Goal: Task Accomplishment & Management: Use online tool/utility

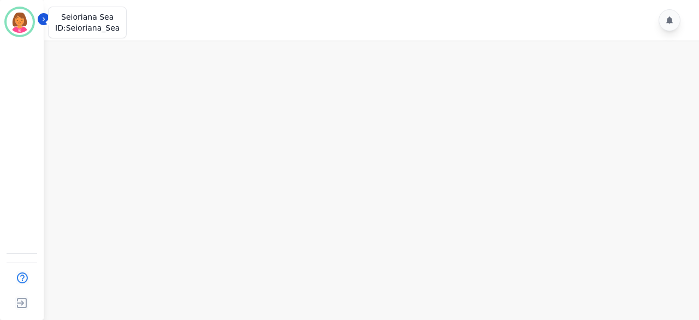
click at [23, 28] on img "Sidebar" at bounding box center [20, 22] width 26 height 26
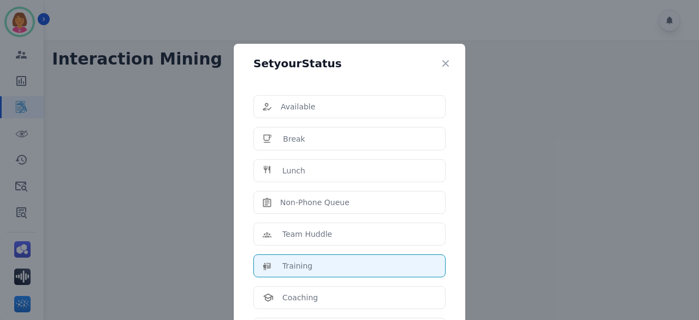
click at [128, 141] on div "Set your Status Available Break Lunch Non-Phone Queue Team Huddle Training Coac…" at bounding box center [349, 160] width 699 height 320
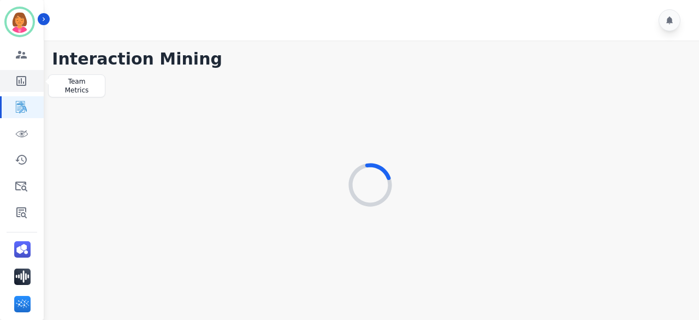
click at [17, 76] on icon "Sidebar" at bounding box center [21, 81] width 10 height 10
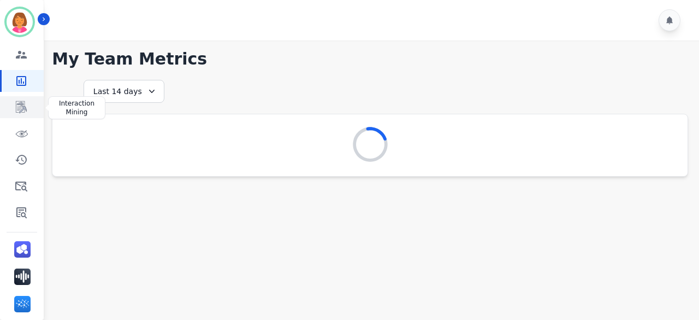
click at [30, 105] on link "Sidebar" at bounding box center [23, 107] width 42 height 22
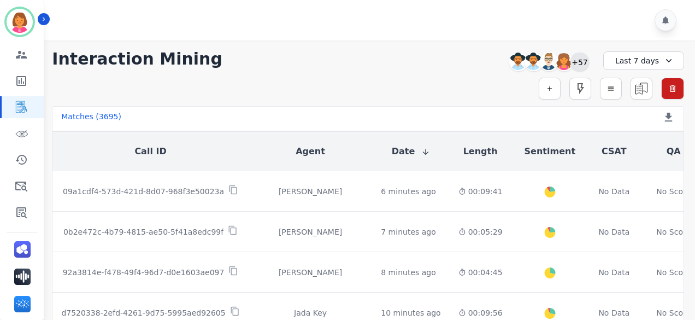
click at [588, 64] on div "+57" at bounding box center [579, 61] width 19 height 19
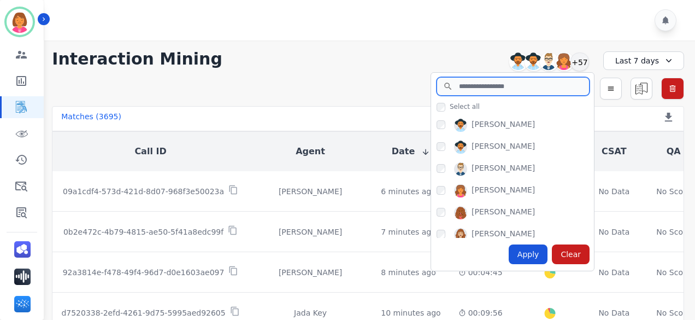
click at [514, 87] on input "search" at bounding box center [513, 86] width 153 height 19
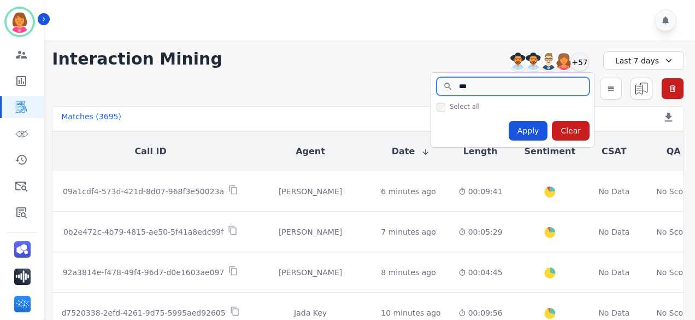
type input "***"
click at [379, 30] on div at bounding box center [371, 20] width 654 height 40
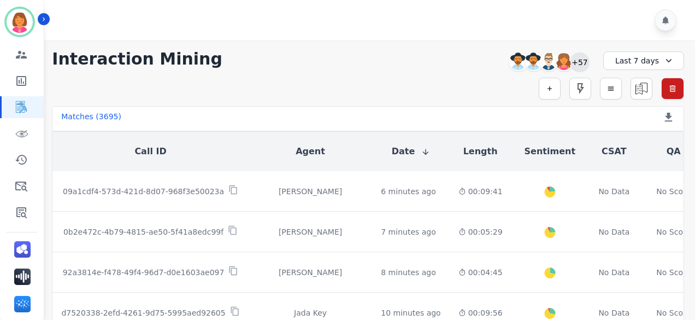
click at [580, 60] on div "+57" at bounding box center [579, 61] width 19 height 19
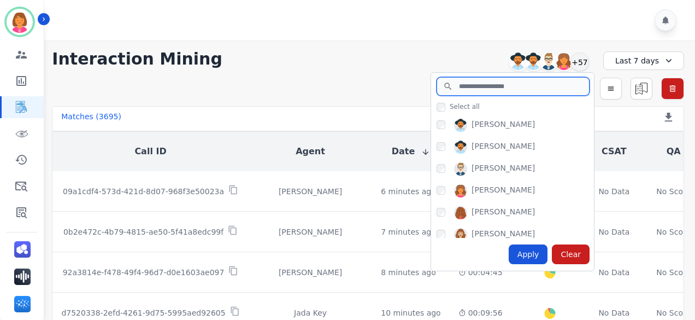
click at [544, 80] on input "search" at bounding box center [513, 86] width 153 height 19
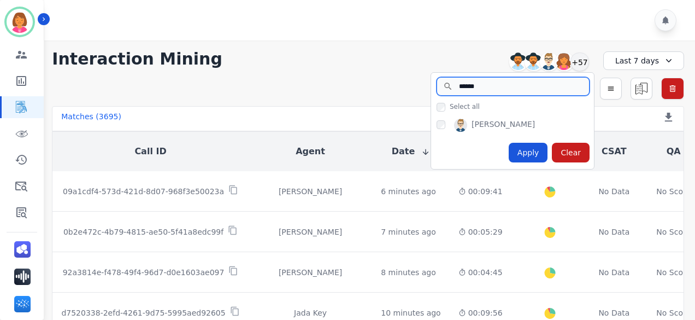
type input "******"
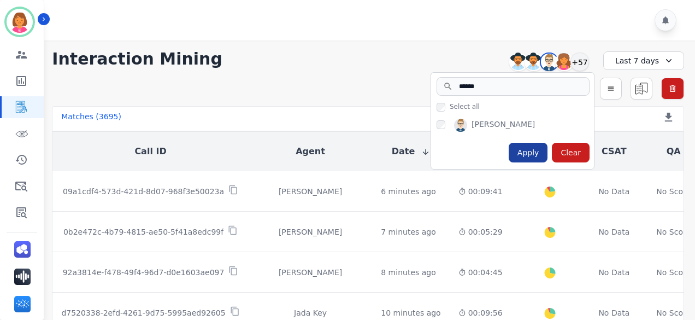
click at [541, 148] on div "Apply" at bounding box center [528, 153] width 39 height 20
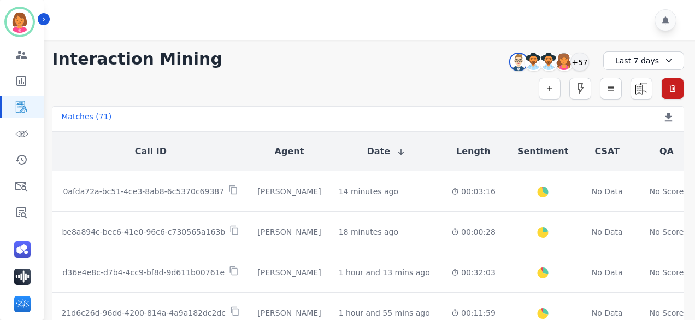
drag, startPoint x: 382, startPoint y: 42, endPoint x: 386, endPoint y: 49, distance: 7.6
click at [383, 42] on div "**********" at bounding box center [368, 189] width 654 height 298
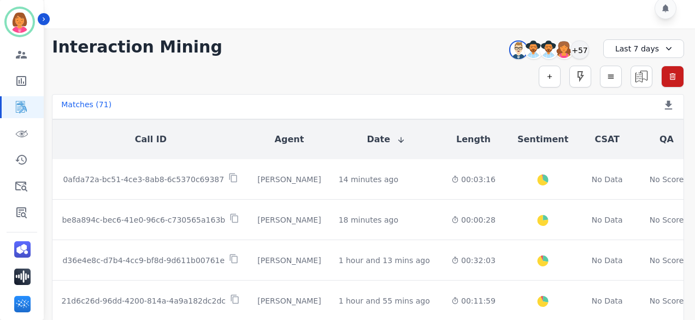
scroll to position [18, 0]
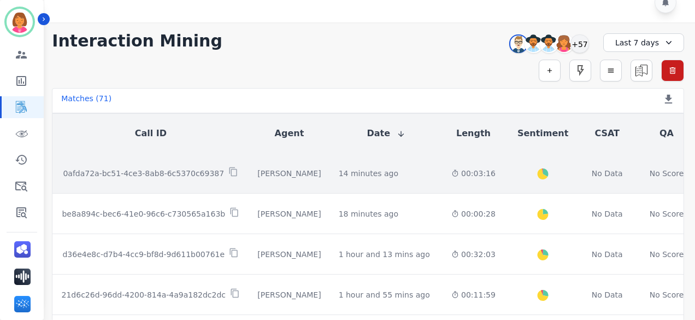
click at [405, 172] on td "14 minutes ago Start at: [DATE] 4:19pm" at bounding box center [386, 173] width 113 height 40
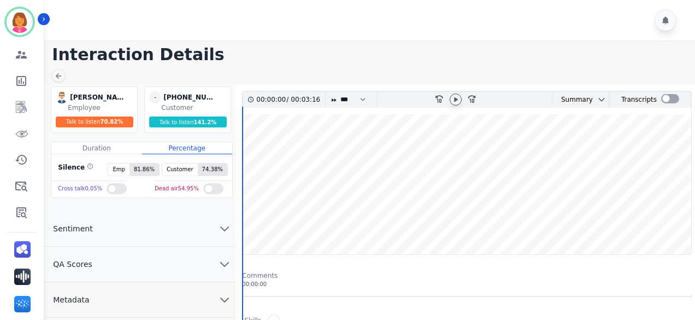
click at [458, 99] on icon at bounding box center [455, 99] width 9 height 9
click at [61, 74] on icon at bounding box center [58, 76] width 9 height 9
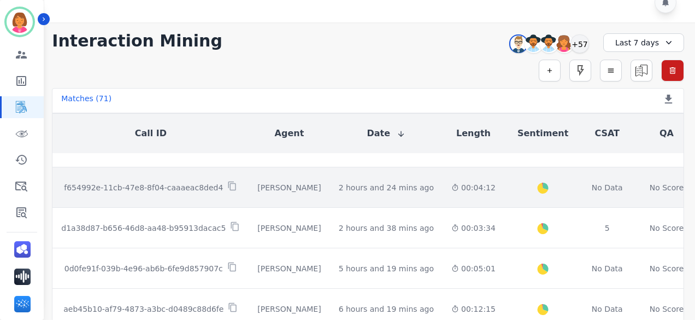
scroll to position [164, 0]
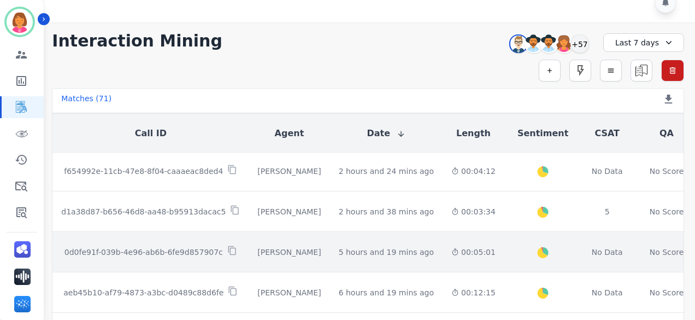
click at [456, 251] on div "00:05:01" at bounding box center [473, 251] width 44 height 11
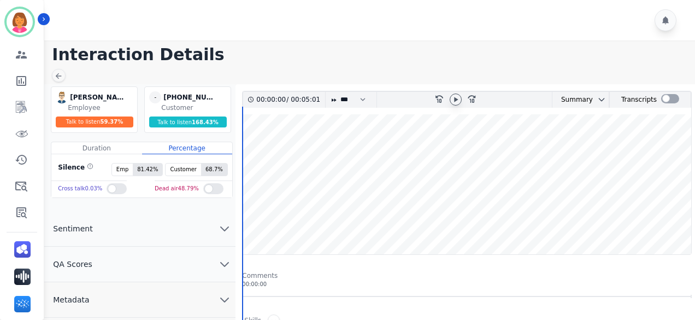
click at [457, 100] on icon at bounding box center [455, 99] width 9 height 9
click at [58, 77] on icon at bounding box center [58, 76] width 9 height 9
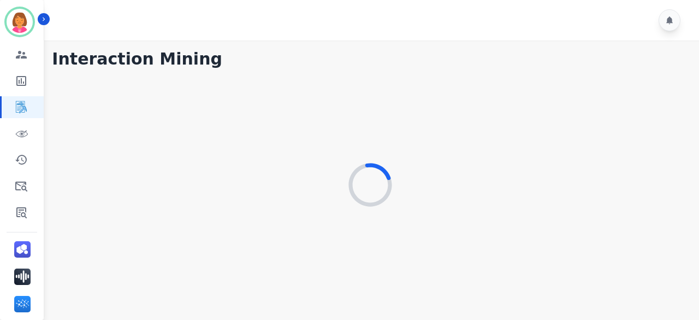
click at [417, 49] on div "Interaction Mining" at bounding box center [370, 59] width 637 height 20
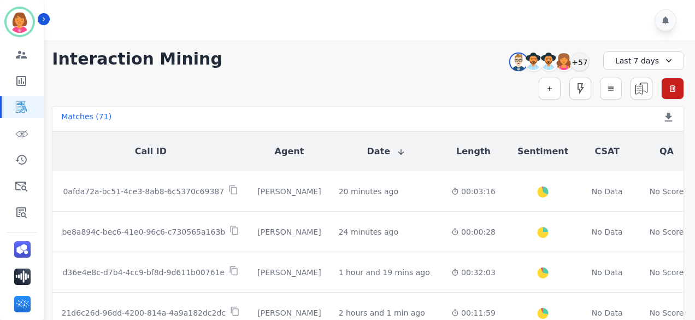
drag, startPoint x: 355, startPoint y: 22, endPoint x: 352, endPoint y: 28, distance: 6.1
click at [352, 28] on div at bounding box center [371, 20] width 654 height 40
click at [518, 68] on img at bounding box center [518, 62] width 16 height 17
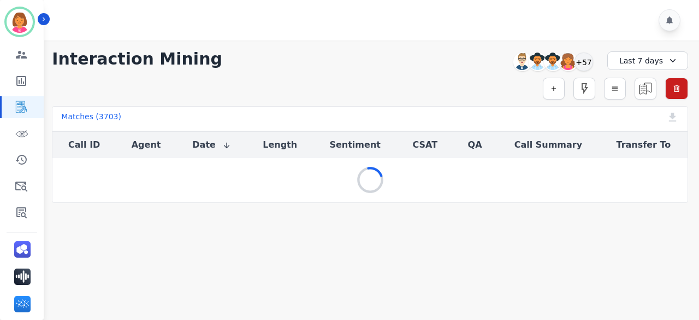
click at [479, 61] on div "**********" at bounding box center [370, 59] width 637 height 20
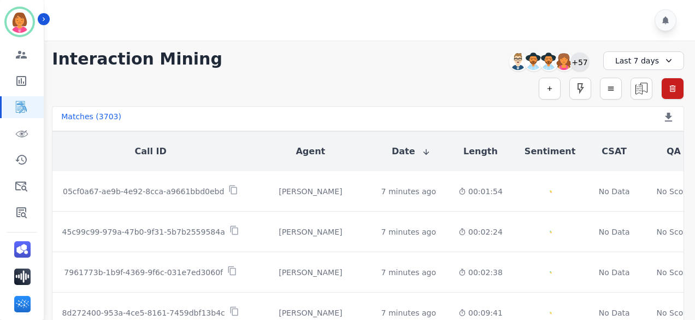
click at [587, 63] on div "+57" at bounding box center [579, 61] width 19 height 19
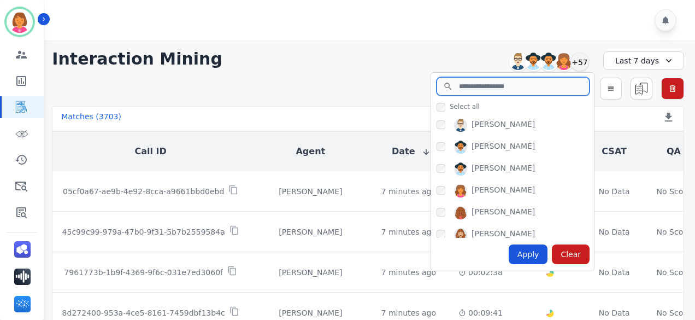
click at [554, 85] on input "search" at bounding box center [513, 86] width 153 height 19
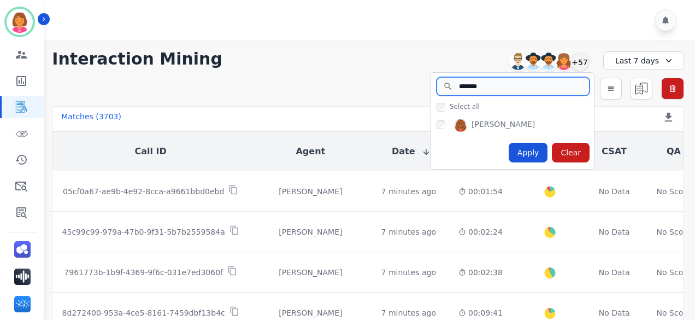
type input "*******"
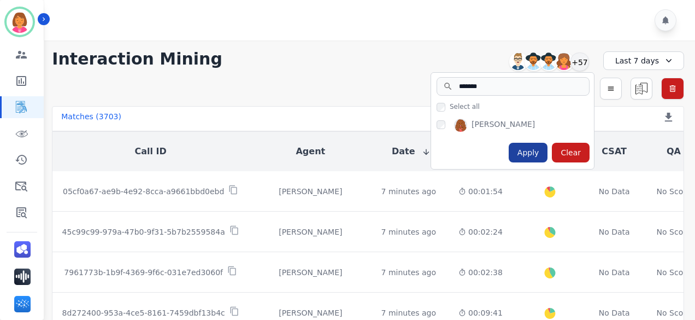
click at [528, 146] on div "Apply" at bounding box center [528, 153] width 39 height 20
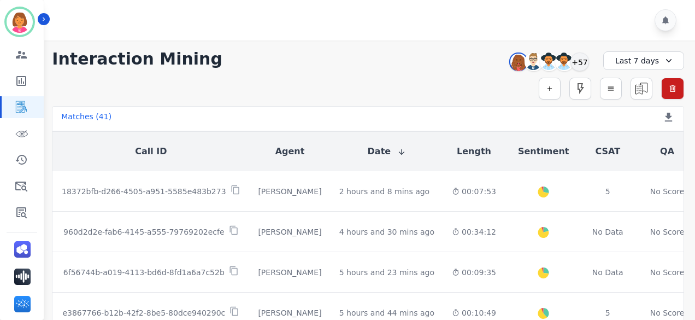
click at [363, 38] on div at bounding box center [371, 20] width 654 height 40
